Goal: Information Seeking & Learning: Check status

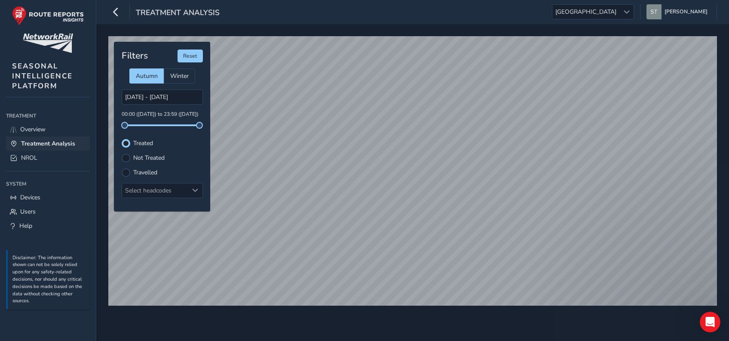
type input "[DATE] - [DATE]"
drag, startPoint x: 199, startPoint y: 127, endPoint x: 136, endPoint y: 126, distance: 62.8
click at [136, 126] on span at bounding box center [136, 125] width 7 height 7
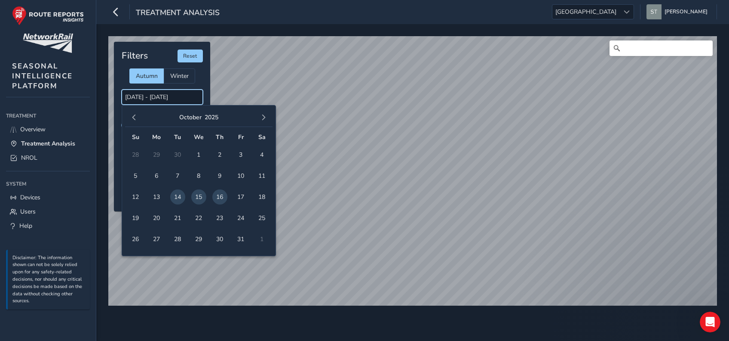
click at [135, 101] on input "[DATE] - [DATE]" at bounding box center [162, 96] width 81 height 15
drag, startPoint x: 131, startPoint y: 98, endPoint x: 117, endPoint y: 98, distance: 13.8
click at [117, 98] on div "Filters Reset Autumn Winter [DATE] - [DATE] 01:00 ([DATE]) to 08:25 ([DATE]) Tr…" at bounding box center [162, 126] width 96 height 169
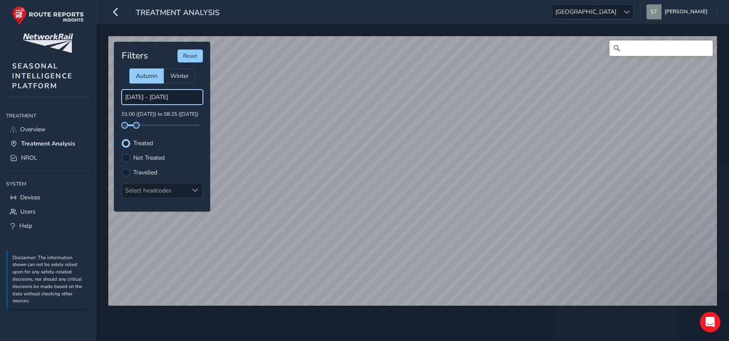
drag, startPoint x: 117, startPoint y: 98, endPoint x: 135, endPoint y: 103, distance: 18.7
click at [135, 103] on input "[DATE] - [DATE]" at bounding box center [162, 96] width 81 height 15
drag, startPoint x: 135, startPoint y: 103, endPoint x: 129, endPoint y: 100, distance: 6.7
click at [129, 100] on input "[DATE] - [DATE]" at bounding box center [162, 96] width 81 height 15
click at [113, 98] on div "© Mapbox © OpenStreetMap Improve this map Filters Reset Autumn Winter [DATE] - …" at bounding box center [412, 167] width 615 height 268
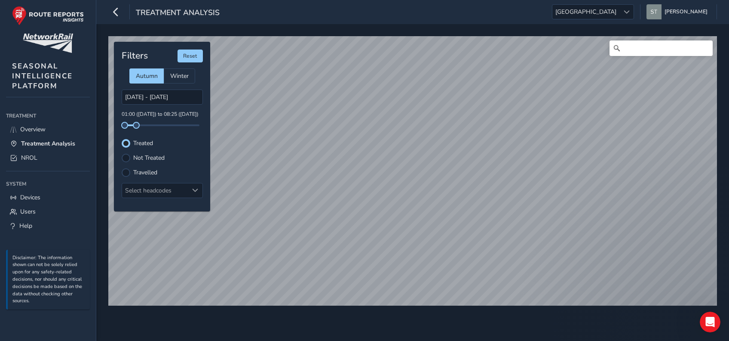
drag, startPoint x: 114, startPoint y: 98, endPoint x: 166, endPoint y: 124, distance: 57.9
click at [166, 124] on div "[DATE] - [DATE] 01:00 ([DATE]) to 08:25 ([DATE])" at bounding box center [162, 107] width 81 height 37
click at [634, 15] on div at bounding box center [627, 12] width 14 height 14
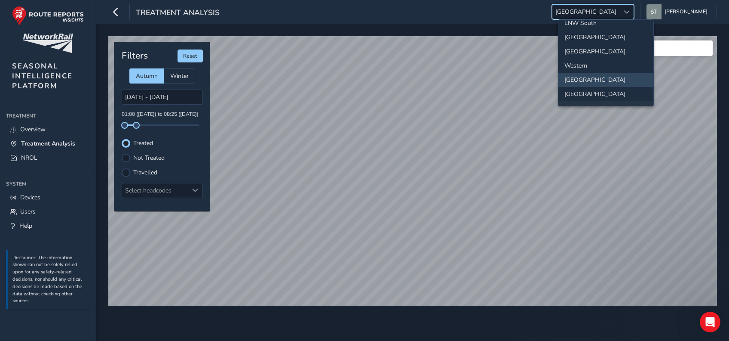
scroll to position [35, 0]
click at [585, 83] on li "Western" at bounding box center [606, 80] width 95 height 14
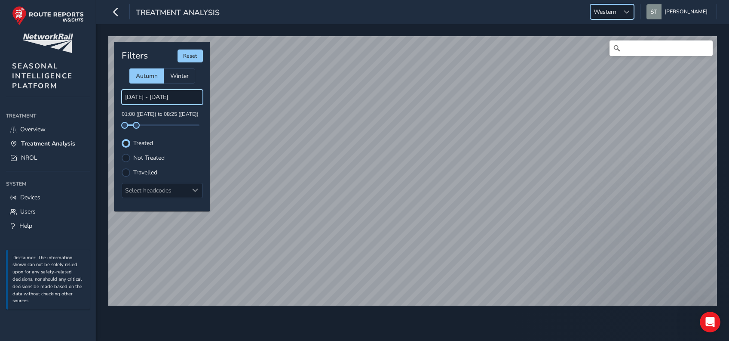
click at [135, 98] on input "[DATE] - [DATE]" at bounding box center [162, 96] width 81 height 15
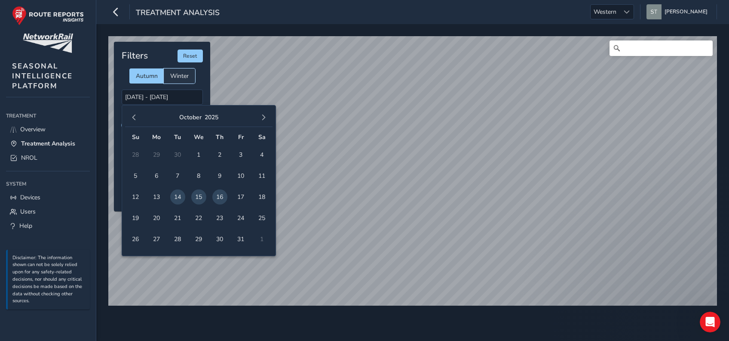
click at [174, 78] on span "Winter" at bounding box center [179, 76] width 18 height 8
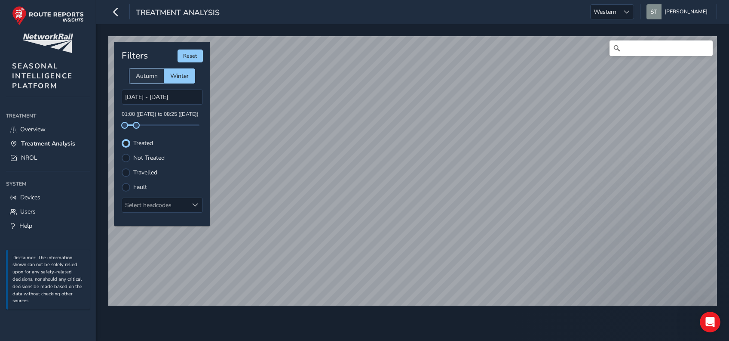
click at [156, 78] on span "Autumn" at bounding box center [147, 76] width 22 height 8
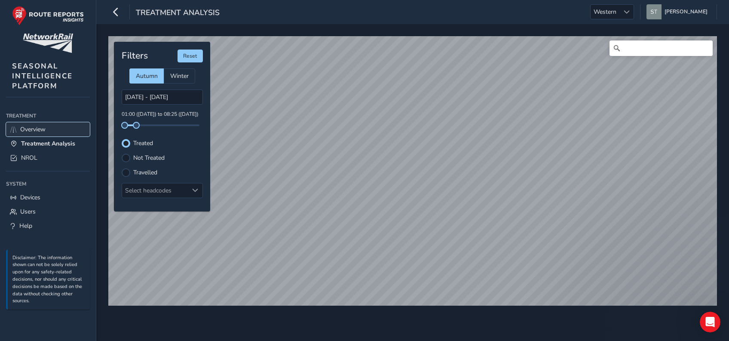
click at [40, 129] on span "Overview" at bounding box center [32, 129] width 25 height 8
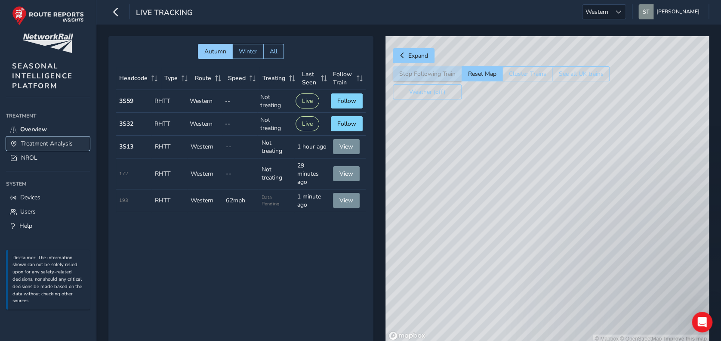
click at [48, 148] on span "Treatment Analysis" at bounding box center [47, 143] width 52 height 8
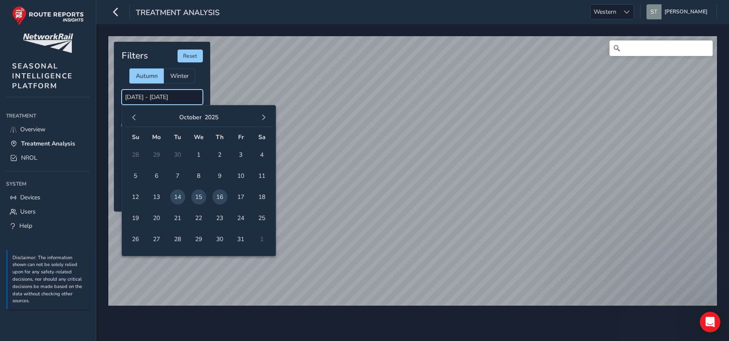
click at [135, 97] on input "[DATE] - [DATE]" at bounding box center [162, 96] width 81 height 15
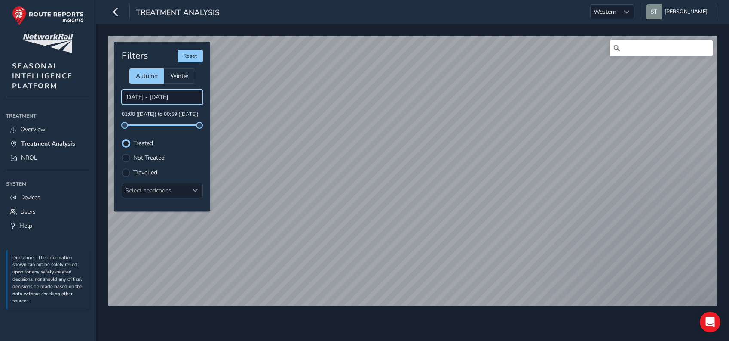
click at [134, 98] on input "[DATE] - [DATE]" at bounding box center [162, 96] width 81 height 15
click at [178, 82] on div "Winter" at bounding box center [179, 75] width 31 height 15
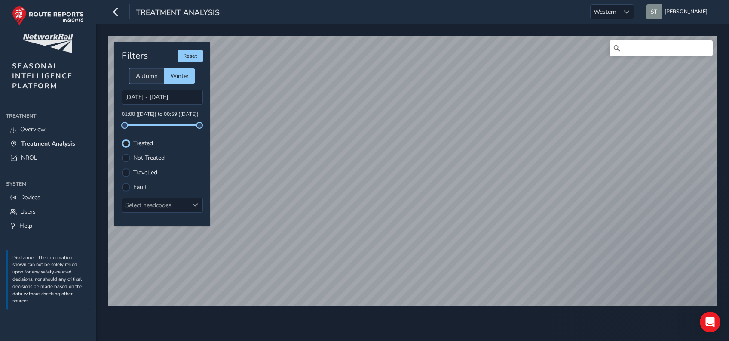
click at [148, 81] on div "Autumn" at bounding box center [146, 75] width 34 height 15
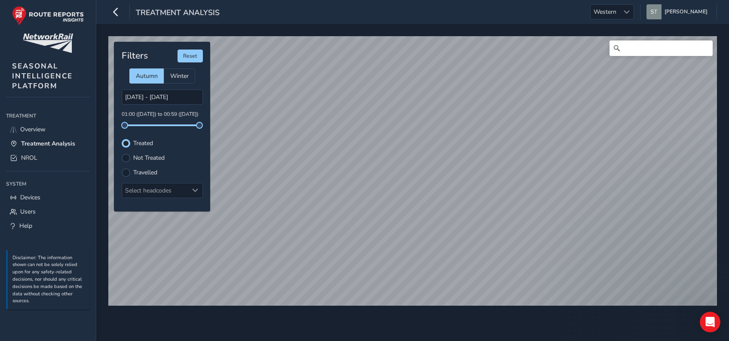
click at [135, 119] on div "[DATE] - [DATE] 01:00 ([DATE]) to 00:59 ([DATE])" at bounding box center [162, 107] width 81 height 37
click at [131, 114] on p "01:00 ([DATE]) to 00:59 ([DATE])" at bounding box center [162, 115] width 81 height 8
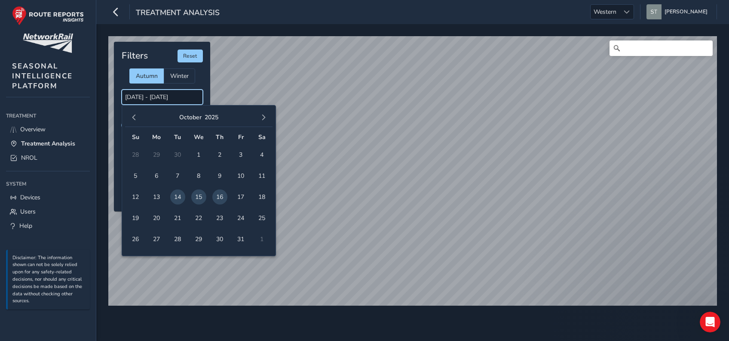
click at [156, 102] on input "[DATE] - [DATE]" at bounding box center [162, 96] width 81 height 15
click at [220, 178] on span "9" at bounding box center [219, 175] width 15 height 15
click at [217, 177] on span "9" at bounding box center [219, 175] width 15 height 15
click at [160, 101] on input "[DATE] - [DATE]" at bounding box center [162, 96] width 81 height 15
drag, startPoint x: 220, startPoint y: 176, endPoint x: 243, endPoint y: 178, distance: 22.9
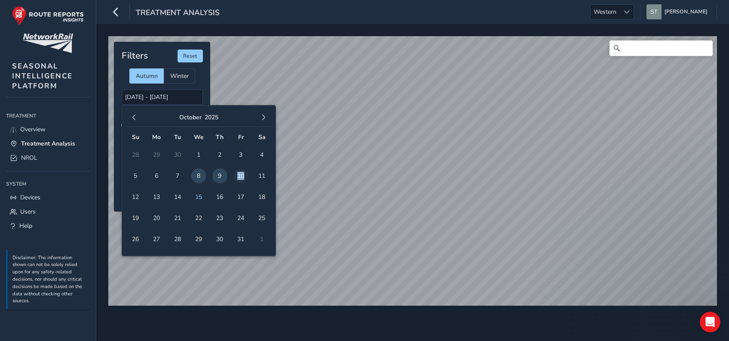
click at [243, 178] on tr "5 6 7 8 9 10 11" at bounding box center [199, 175] width 148 height 21
drag, startPoint x: 243, startPoint y: 178, endPoint x: 211, endPoint y: 178, distance: 31.8
click at [211, 178] on td "9" at bounding box center [219, 175] width 21 height 21
click at [219, 175] on span "9" at bounding box center [219, 175] width 15 height 15
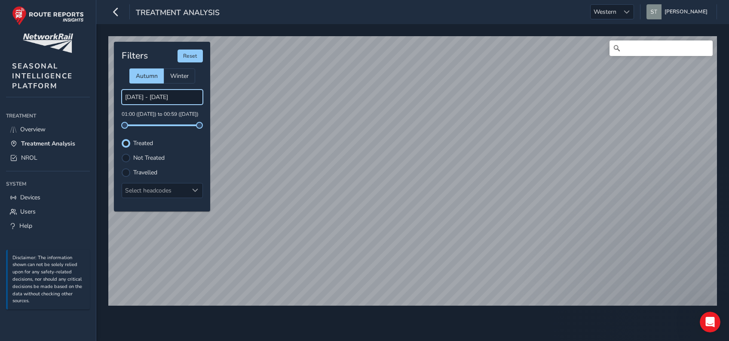
click at [138, 98] on input "[DATE] - [DATE]" at bounding box center [162, 96] width 81 height 15
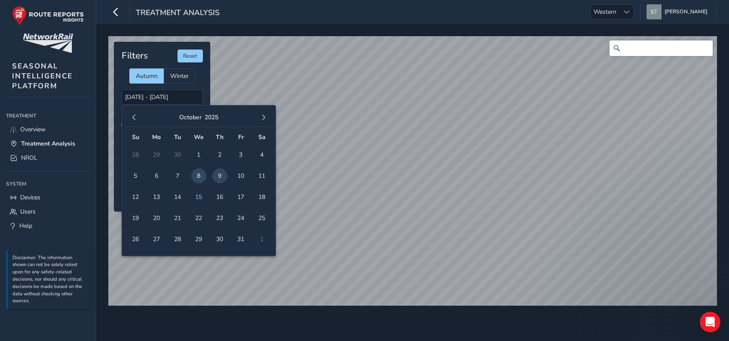
click at [221, 176] on span "9" at bounding box center [219, 175] width 15 height 15
click at [159, 98] on input "[DATE] - [DATE]" at bounding box center [162, 96] width 81 height 15
click at [241, 173] on span "10" at bounding box center [241, 175] width 15 height 15
click at [241, 176] on span "10" at bounding box center [241, 175] width 15 height 15
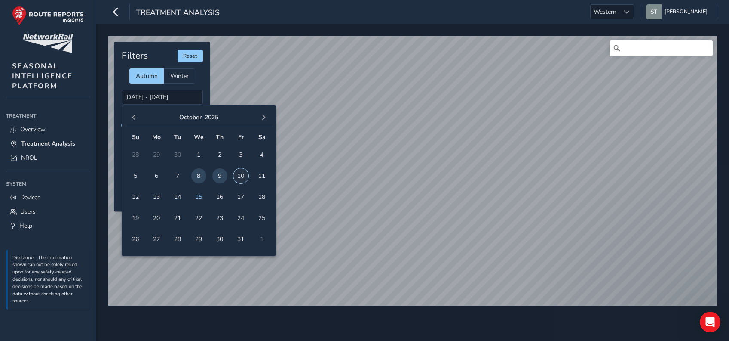
type input "[DATE] - [DATE]"
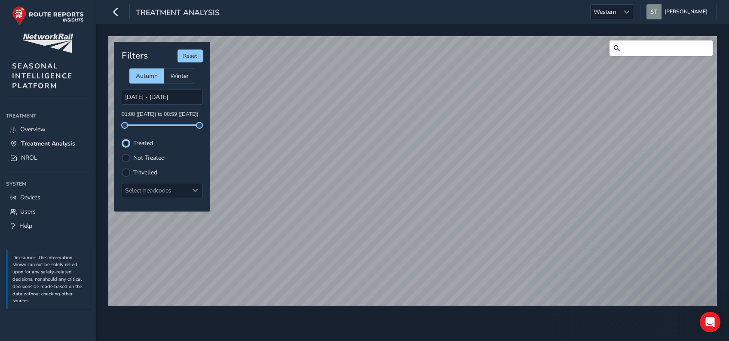
click at [198, 129] on div "Filters Reset Autumn Winter [DATE] - [DATE] 01:00 ([DATE]) to 00:59 ([DATE]) Tr…" at bounding box center [162, 126] width 96 height 169
click at [197, 124] on span at bounding box center [199, 125] width 7 height 7
drag, startPoint x: 201, startPoint y: 127, endPoint x: 147, endPoint y: 134, distance: 54.6
click at [147, 134] on div "Filters Reset Autumn Winter [DATE] - [DATE] 01:00 ([DATE]) to 08:09 ([DATE]) Tr…" at bounding box center [162, 126] width 96 height 169
click at [152, 172] on label "Travelled" at bounding box center [145, 172] width 24 height 6
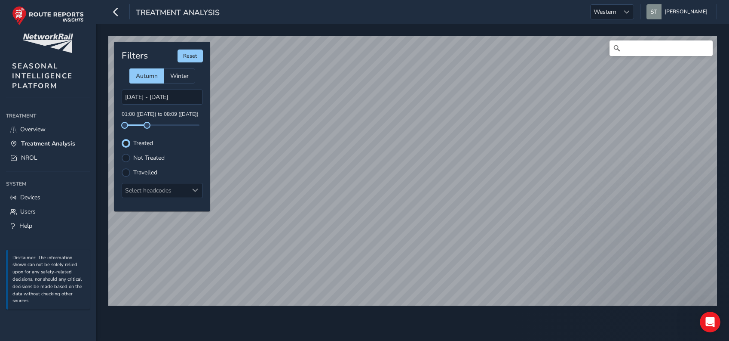
click at [126, 172] on input "Travelled" at bounding box center [126, 172] width 0 height 0
click at [146, 125] on span at bounding box center [147, 125] width 7 height 7
click at [151, 124] on div at bounding box center [162, 125] width 75 height 2
drag, startPoint x: 151, startPoint y: 125, endPoint x: 156, endPoint y: 128, distance: 5.5
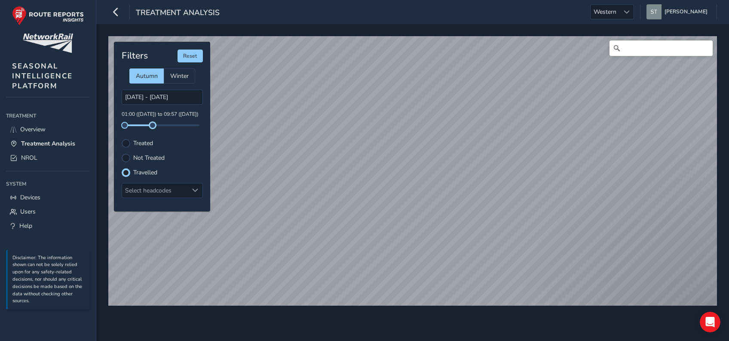
click at [156, 128] on span at bounding box center [152, 125] width 7 height 7
click at [149, 158] on label "Not Treated" at bounding box center [148, 158] width 31 height 6
click at [126, 157] on input "Not Treated" at bounding box center [126, 157] width 0 height 0
click at [149, 149] on div "Filters Reset Autumn Winter [DATE] - [DATE] 01:00 ([DATE]) to 10:55 ([DATE]) Tr…" at bounding box center [162, 126] width 96 height 169
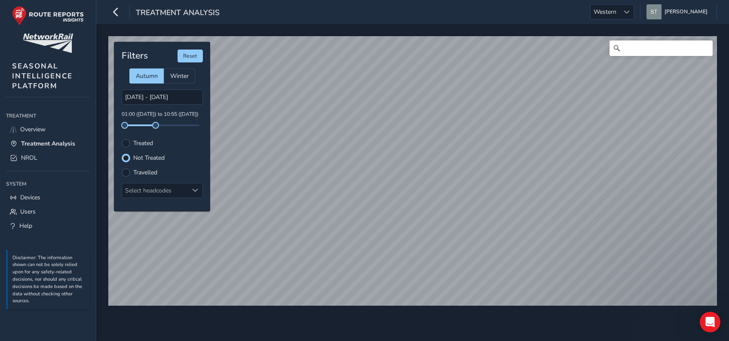
click at [141, 144] on label "Treated" at bounding box center [143, 143] width 20 height 6
click at [126, 142] on input "Treated" at bounding box center [126, 142] width 0 height 0
click at [157, 188] on div "Select headcodes" at bounding box center [155, 190] width 66 height 14
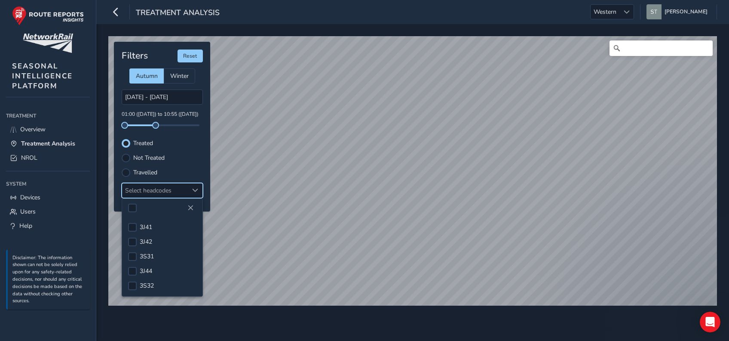
click at [198, 170] on div "Travelled" at bounding box center [162, 172] width 81 height 9
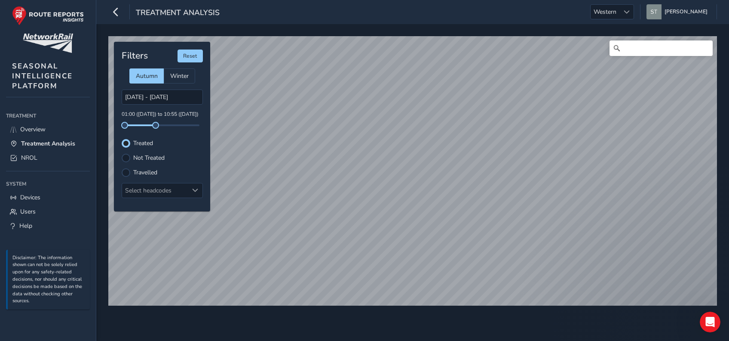
click at [168, 123] on div "[DATE] - [DATE] 01:00 ([DATE]) to 10:55 ([DATE])" at bounding box center [162, 107] width 81 height 37
drag, startPoint x: 169, startPoint y: 123, endPoint x: 163, endPoint y: 129, distance: 7.9
click at [169, 126] on div "[DATE] - [DATE] 01:00 ([DATE]) to 10:55 ([DATE])" at bounding box center [162, 107] width 81 height 37
click at [163, 129] on div "Filters Reset Autumn Winter [DATE] - [DATE] 01:00 ([DATE]) to 10:55 ([DATE]) Tr…" at bounding box center [162, 126] width 96 height 169
drag, startPoint x: 156, startPoint y: 124, endPoint x: 160, endPoint y: 125, distance: 4.8
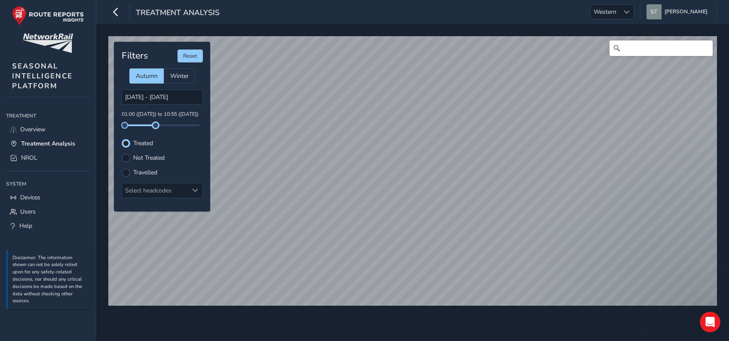
click at [160, 125] on div at bounding box center [162, 125] width 75 height 2
click at [159, 126] on span at bounding box center [160, 125] width 7 height 7
click at [177, 128] on span at bounding box center [176, 125] width 7 height 7
drag, startPoint x: 126, startPoint y: 126, endPoint x: 133, endPoint y: 127, distance: 6.5
click at [133, 127] on div "Filters Reset Autumn Winter [DATE] - [DATE] 01:00 ([DATE]) to 17:40 ([DATE]) Tr…" at bounding box center [162, 126] width 96 height 169
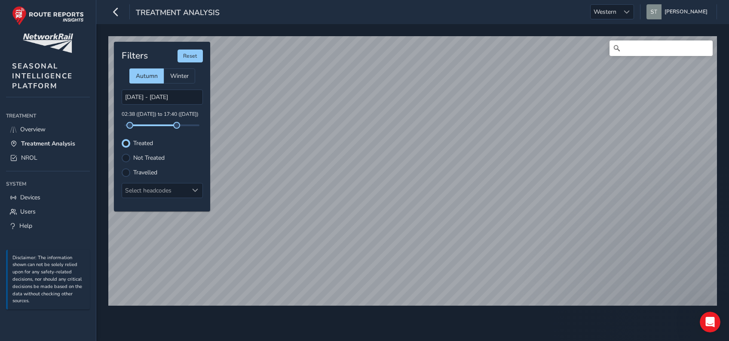
click at [129, 131] on div "Filters Reset Autumn Winter [DATE] - [DATE] 02:38 ([DATE]) to 17:40 ([DATE]) Tr…" at bounding box center [162, 126] width 96 height 169
click at [172, 127] on div "Filters Reset Autumn Winter [DATE] - [DATE] 02:38 ([DATE]) to 17:40 ([DATE]) Tr…" at bounding box center [162, 126] width 96 height 169
drag, startPoint x: 175, startPoint y: 126, endPoint x: 163, endPoint y: 126, distance: 12.5
click at [169, 126] on span at bounding box center [172, 125] width 7 height 7
click at [152, 126] on div "Filters Reset Autumn Winter [DATE] - [DATE] 02:38 ([DATE]) to 13:16 ([DATE]) Tr…" at bounding box center [162, 126] width 96 height 169
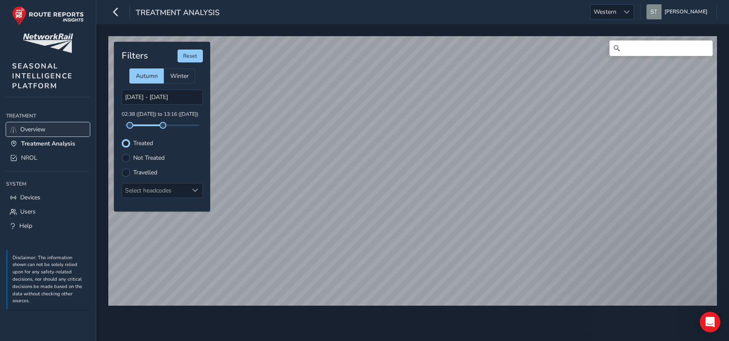
click at [38, 131] on span "Overview" at bounding box center [32, 129] width 25 height 8
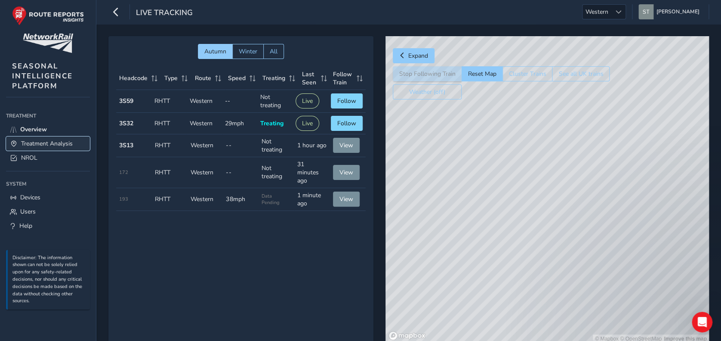
click at [42, 142] on span "Treatment Analysis" at bounding box center [47, 143] width 52 height 8
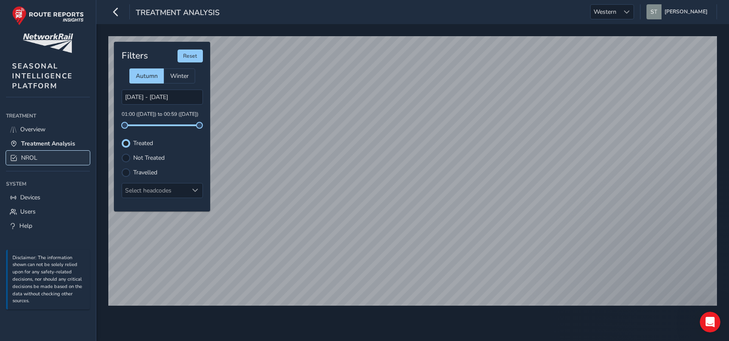
click at [40, 151] on link "NROL" at bounding box center [48, 158] width 84 height 14
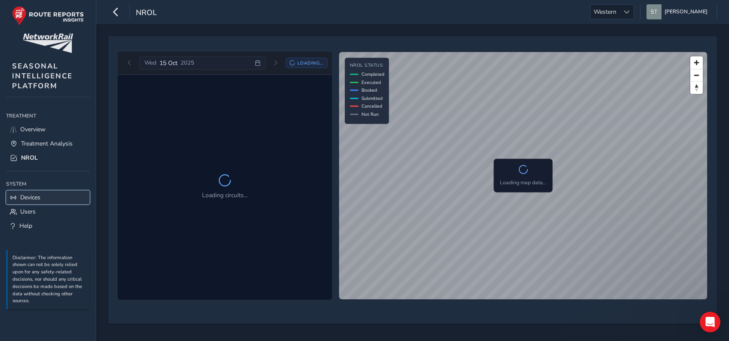
click at [40, 200] on span "Devices" at bounding box center [30, 197] width 20 height 8
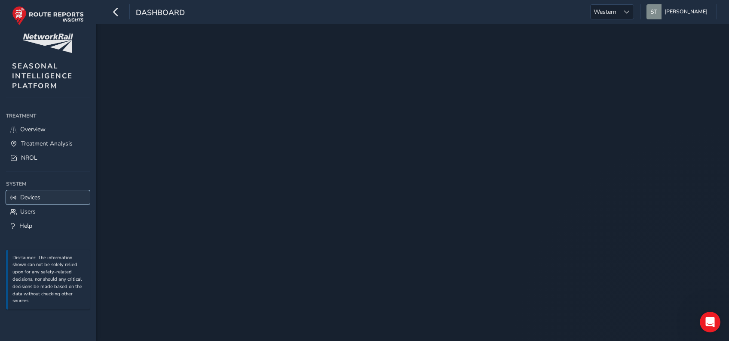
click at [27, 201] on span "Devices" at bounding box center [30, 197] width 20 height 8
